Goal: Task Accomplishment & Management: Use online tool/utility

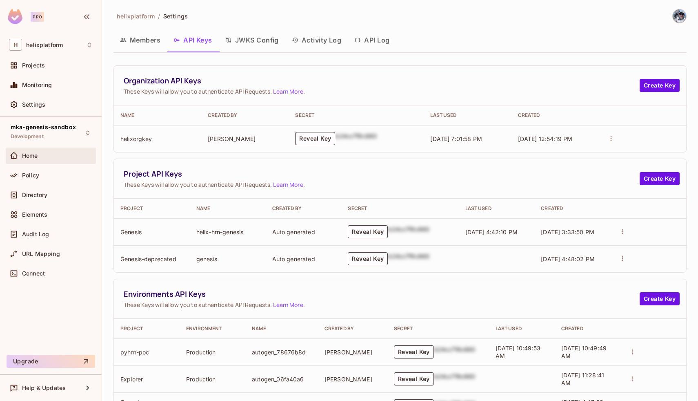
click at [53, 157] on div "Home" at bounding box center [57, 155] width 71 height 7
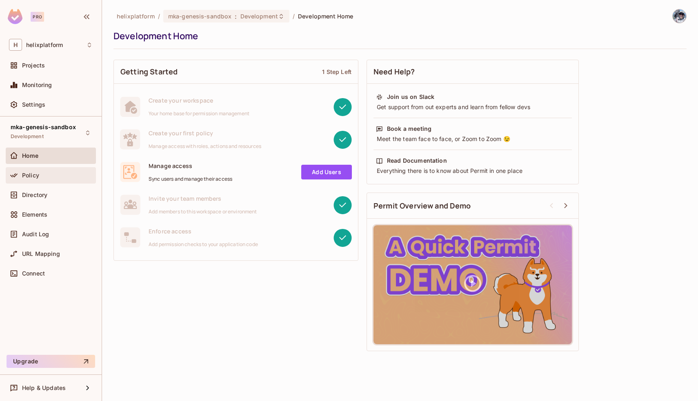
click at [35, 179] on div "Policy" at bounding box center [51, 175] width 84 height 10
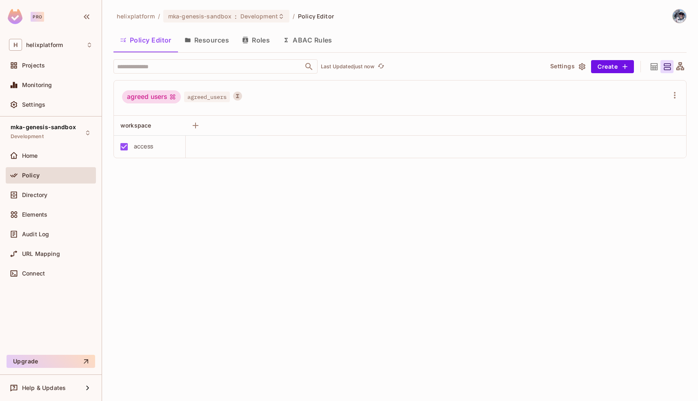
click at [303, 40] on button "ABAC Rules" at bounding box center [307, 40] width 62 height 20
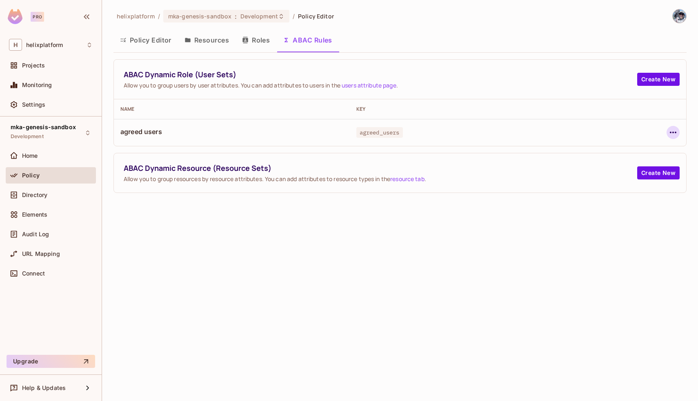
click at [670, 131] on icon "button" at bounding box center [674, 132] width 10 height 10
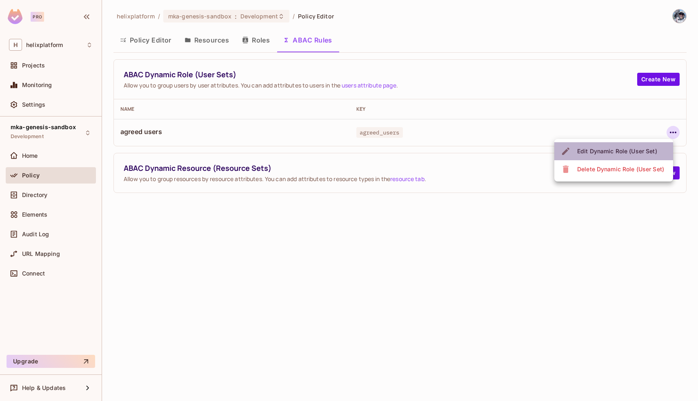
click at [641, 147] on div "Edit Dynamic Role (User Set)" at bounding box center [617, 151] width 80 height 8
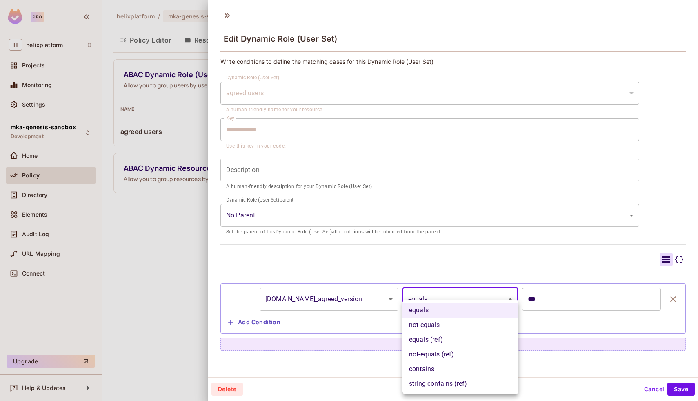
click at [427, 307] on body "**********" at bounding box center [349, 200] width 698 height 401
click at [430, 338] on li "equals (ref)" at bounding box center [461, 339] width 116 height 15
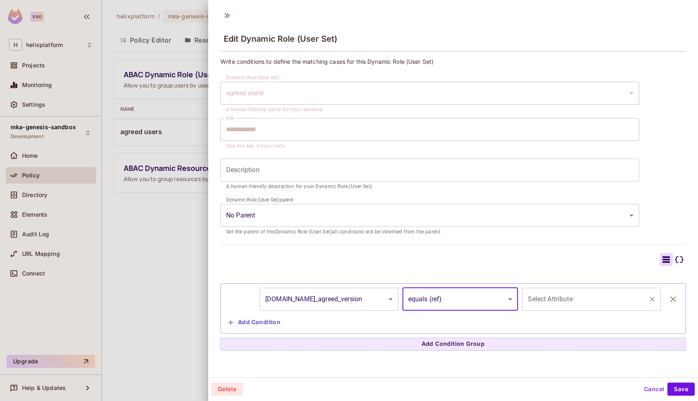
click at [559, 293] on div "Select Attribute Select Attribute" at bounding box center [591, 299] width 139 height 23
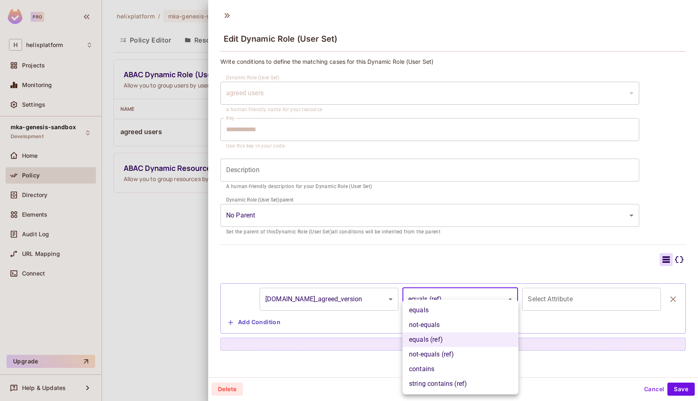
click at [479, 301] on body "**********" at bounding box center [349, 200] width 698 height 401
click at [454, 313] on li "equals" at bounding box center [461, 310] width 116 height 15
type input "******"
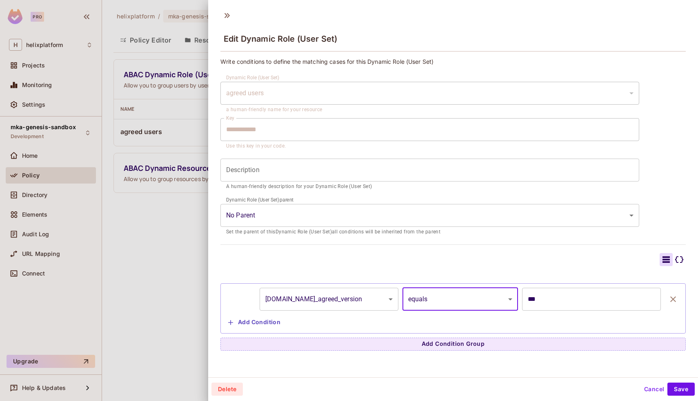
scroll to position [1, 0]
click at [451, 296] on body "**********" at bounding box center [349, 200] width 698 height 401
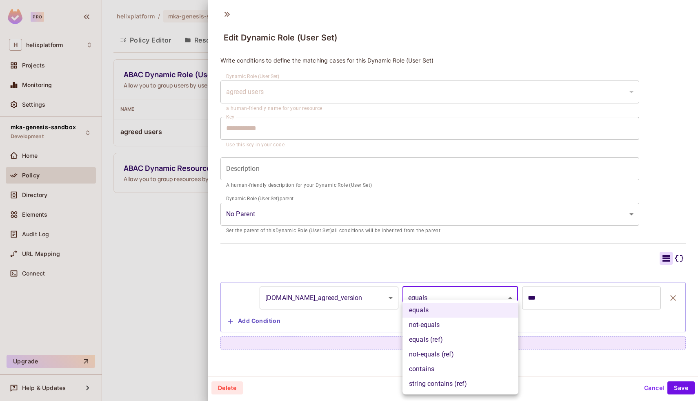
click at [544, 319] on div at bounding box center [349, 200] width 698 height 401
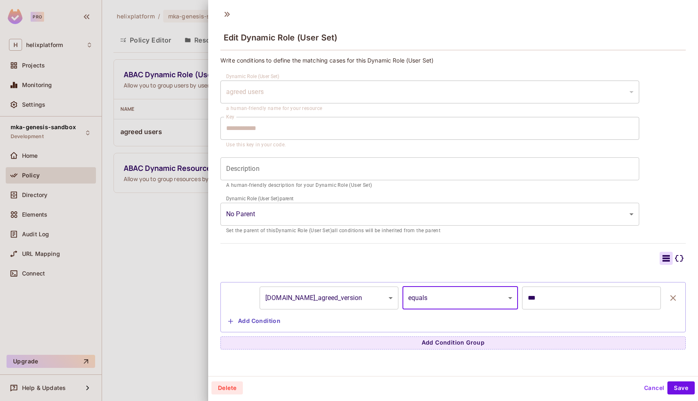
click at [259, 325] on button "Add Condition" at bounding box center [254, 320] width 59 height 13
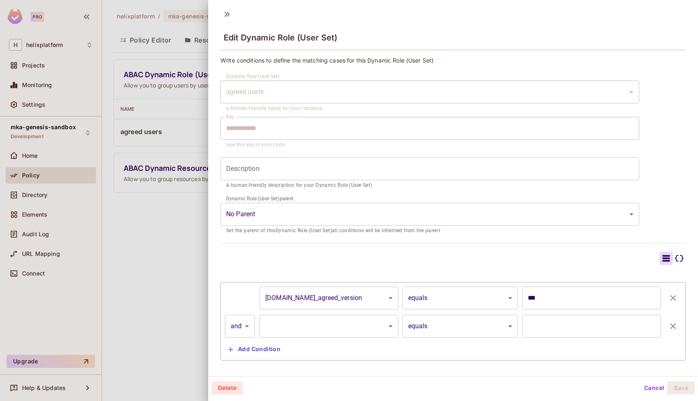
scroll to position [13, 0]
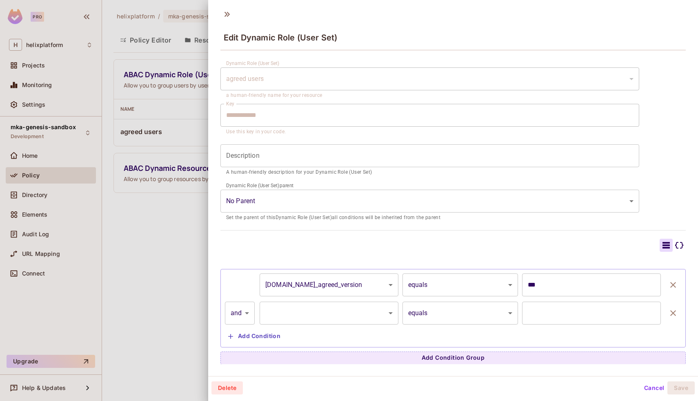
click at [240, 314] on body "**********" at bounding box center [349, 200] width 698 height 401
click at [236, 272] on div at bounding box center [349, 200] width 698 height 401
click at [250, 320] on body "**********" at bounding box center [349, 200] width 698 height 401
click at [245, 256] on div at bounding box center [349, 200] width 698 height 401
click at [676, 312] on icon "button" at bounding box center [674, 313] width 10 height 10
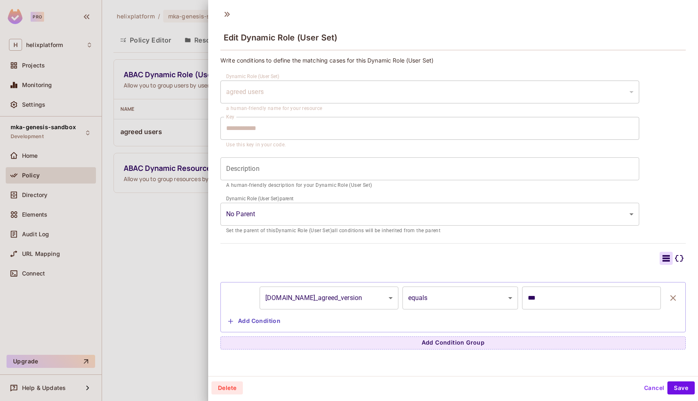
scroll to position [0, 0]
click at [648, 388] on button "Cancel" at bounding box center [654, 387] width 27 height 13
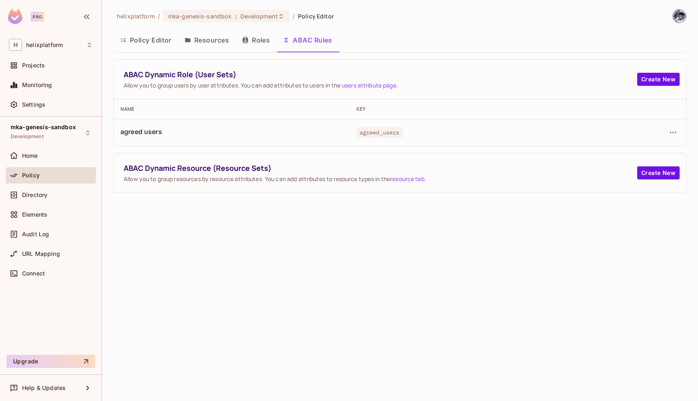
click at [205, 43] on button "Resources" at bounding box center [207, 40] width 58 height 20
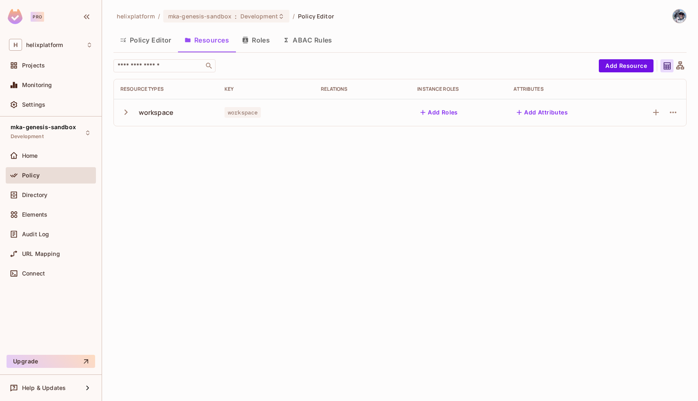
click at [261, 44] on button "Roles" at bounding box center [256, 40] width 41 height 20
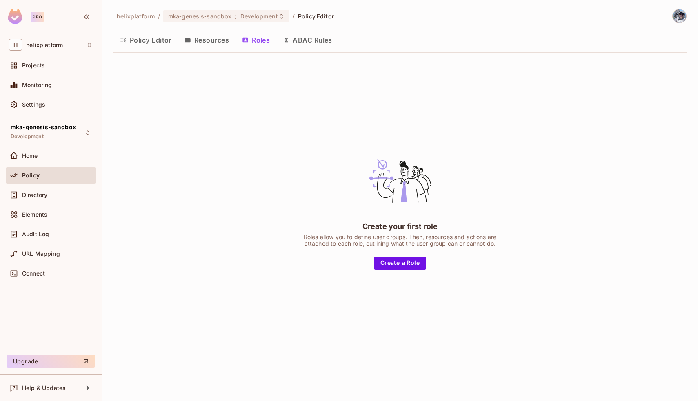
click at [210, 36] on button "Resources" at bounding box center [207, 40] width 58 height 20
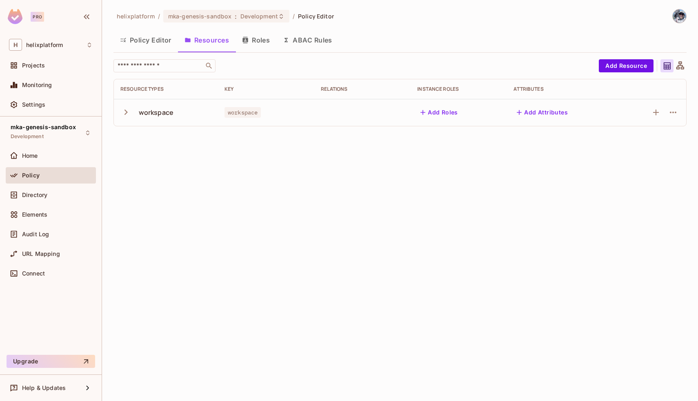
click at [124, 111] on icon "button" at bounding box center [125, 112] width 11 height 11
click at [169, 150] on td "access" at bounding box center [166, 139] width 104 height 27
click at [310, 39] on button "ABAC Rules" at bounding box center [307, 40] width 62 height 20
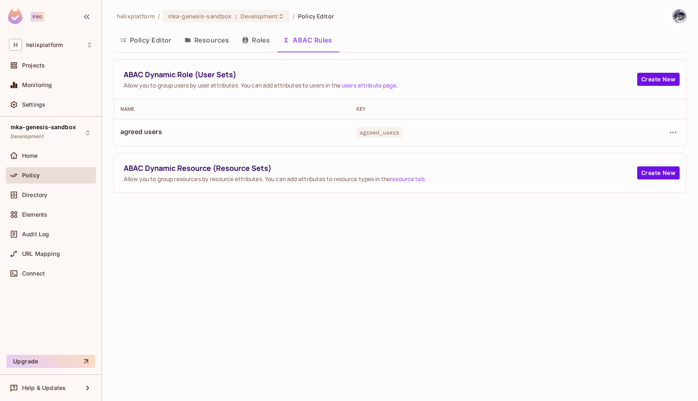
click at [205, 36] on button "Resources" at bounding box center [207, 40] width 58 height 20
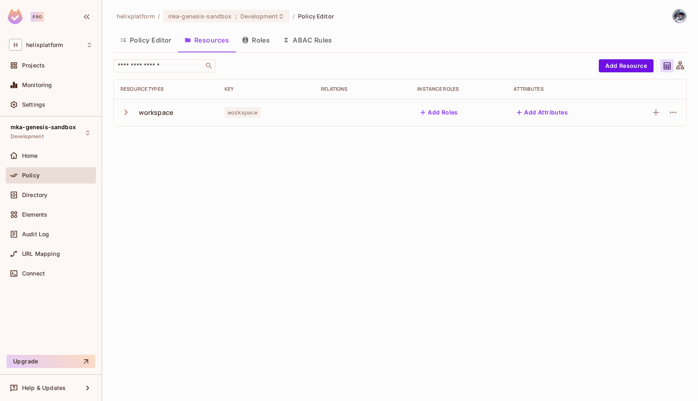
click at [128, 109] on icon "button" at bounding box center [125, 112] width 11 height 11
click at [130, 111] on icon "button" at bounding box center [125, 112] width 11 height 11
click at [305, 41] on button "ABAC Rules" at bounding box center [307, 40] width 62 height 20
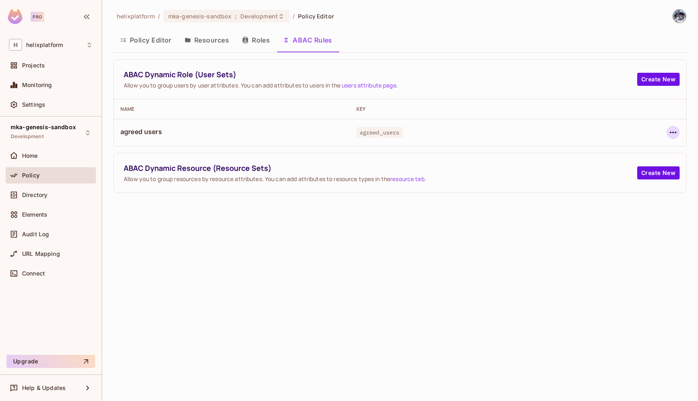
click at [667, 134] on button "button" at bounding box center [673, 132] width 13 height 13
click at [633, 156] on span "Edit Dynamic Role (User Set)" at bounding box center [617, 151] width 85 height 13
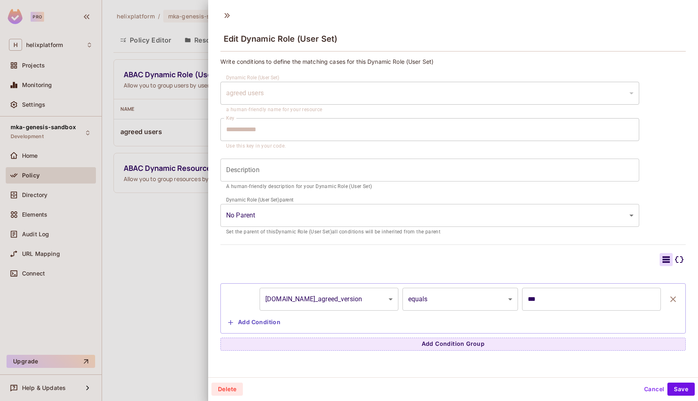
scroll to position [1, 0]
click at [226, 18] on icon at bounding box center [227, 14] width 13 height 13
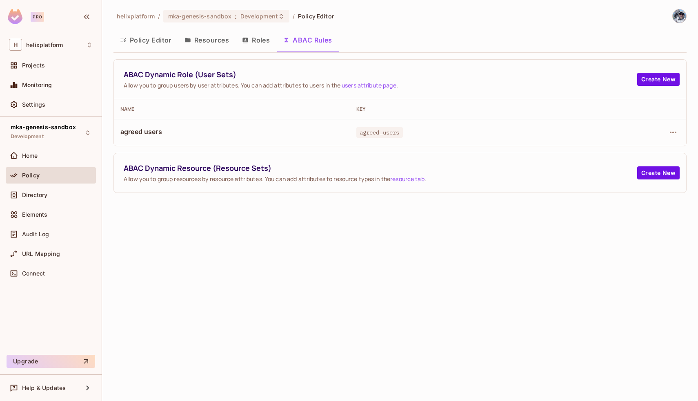
click at [260, 40] on button "Roles" at bounding box center [256, 40] width 41 height 20
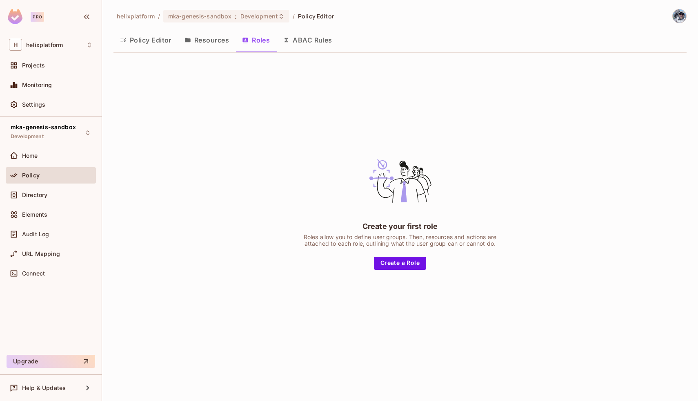
click at [201, 38] on button "Resources" at bounding box center [207, 40] width 58 height 20
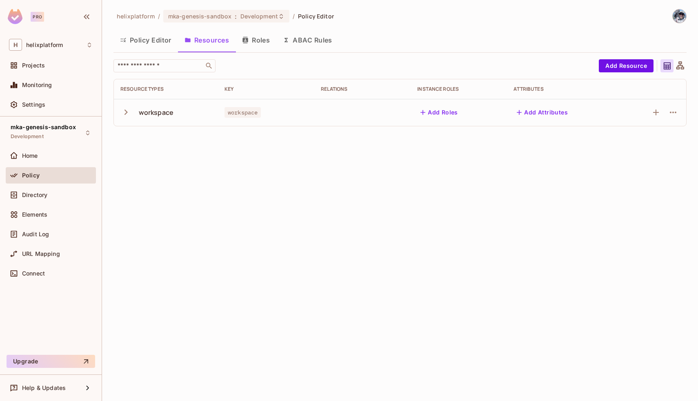
click at [120, 116] on icon "button" at bounding box center [125, 112] width 11 height 11
click at [150, 147] on td "access" at bounding box center [166, 139] width 104 height 27
click at [139, 47] on button "Policy Editor" at bounding box center [146, 40] width 65 height 20
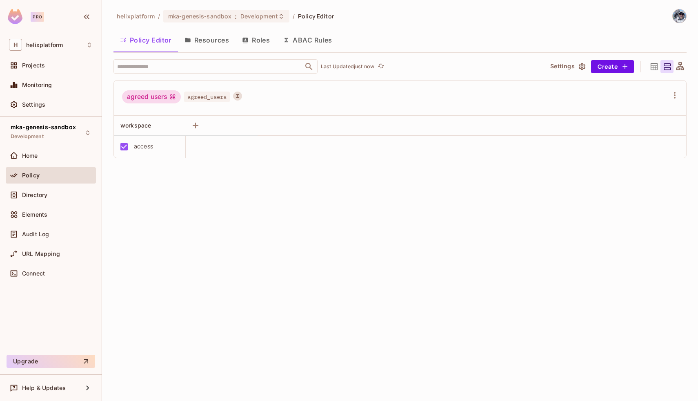
click at [208, 39] on button "Resources" at bounding box center [207, 40] width 58 height 20
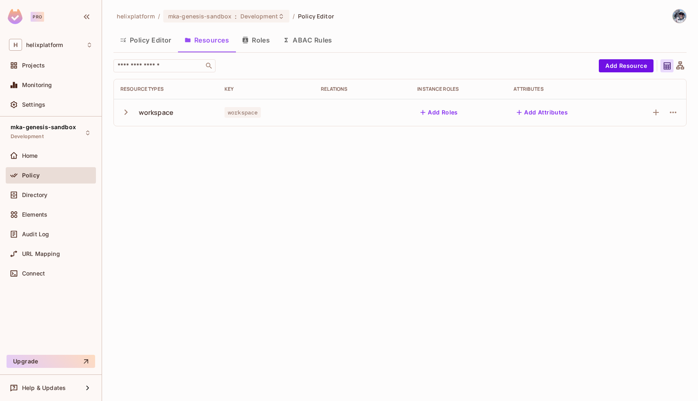
click at [134, 34] on button "Policy Editor" at bounding box center [146, 40] width 65 height 20
